Goal: Task Accomplishment & Management: Manage account settings

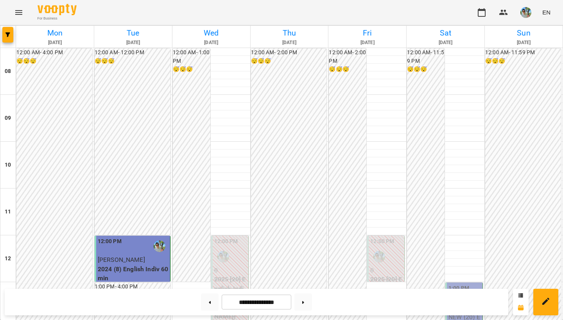
scroll to position [216, 0]
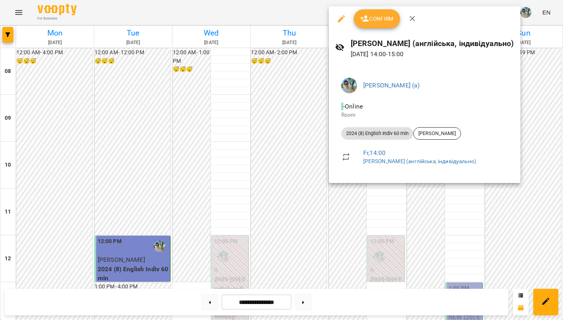
click at [369, 20] on span "Confirm" at bounding box center [377, 18] width 34 height 9
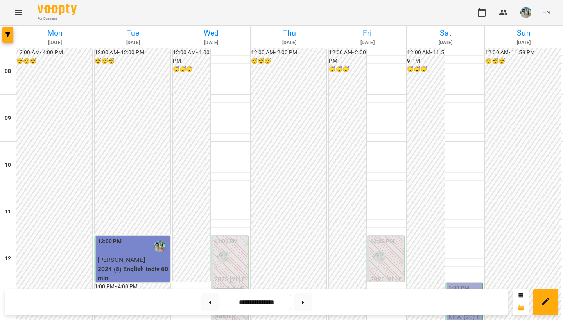
scroll to position [209, 0]
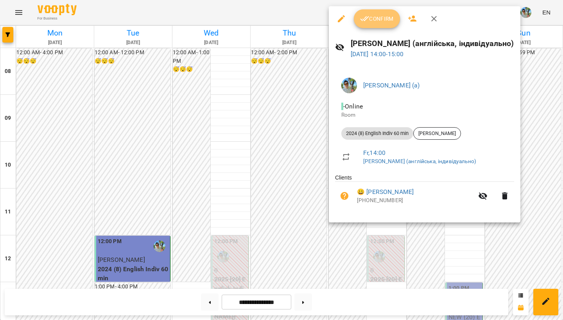
click at [376, 20] on span "Confirm" at bounding box center [377, 18] width 34 height 9
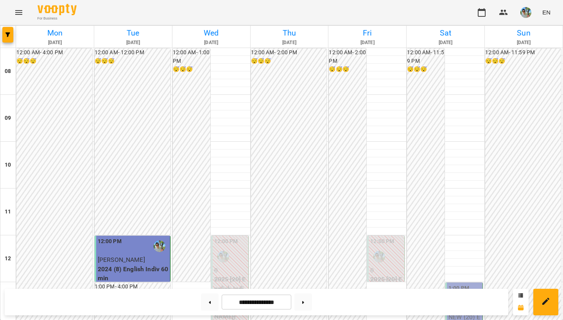
scroll to position [192, 0]
